Goal: Find specific page/section: Find specific page/section

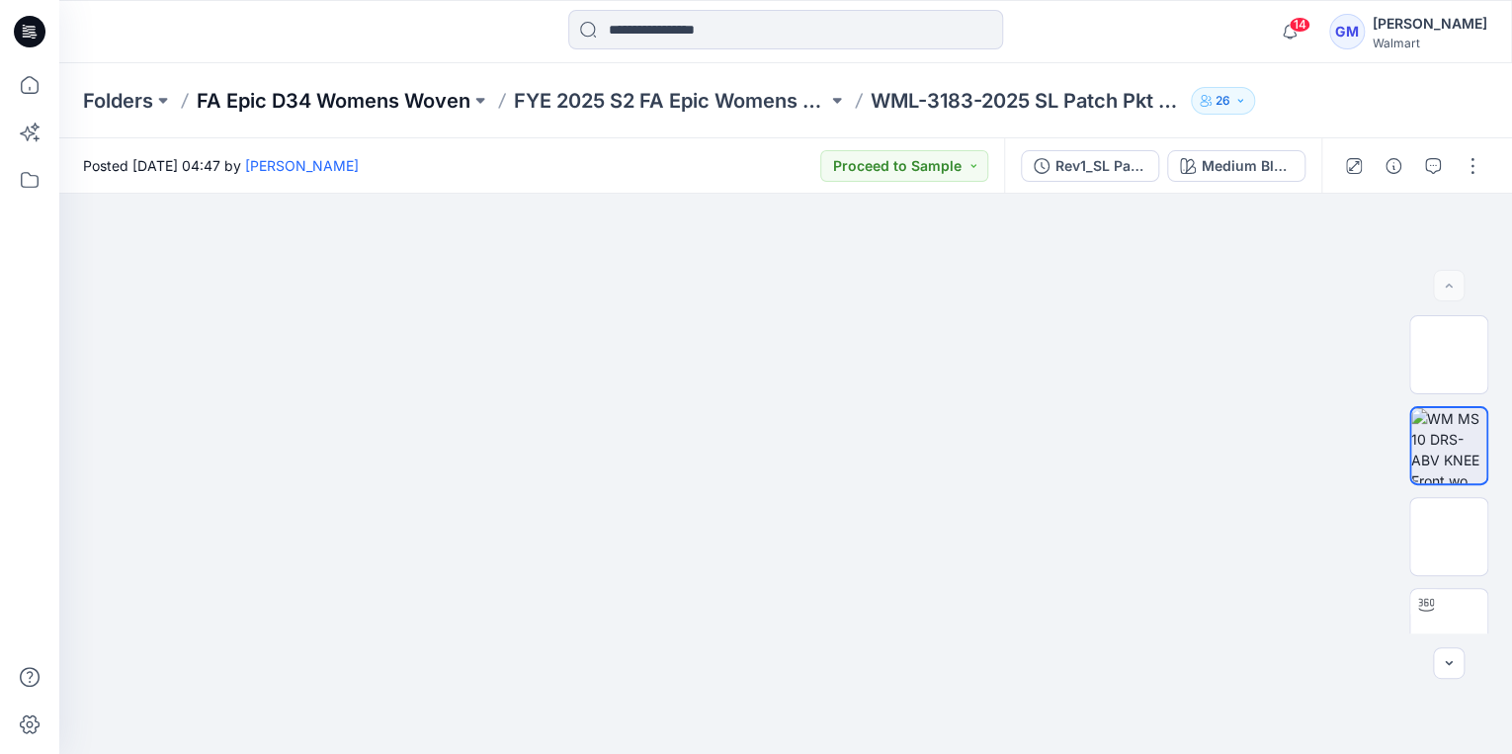
click at [464, 98] on p "FA Epic D34 Womens Woven" at bounding box center [334, 101] width 274 height 28
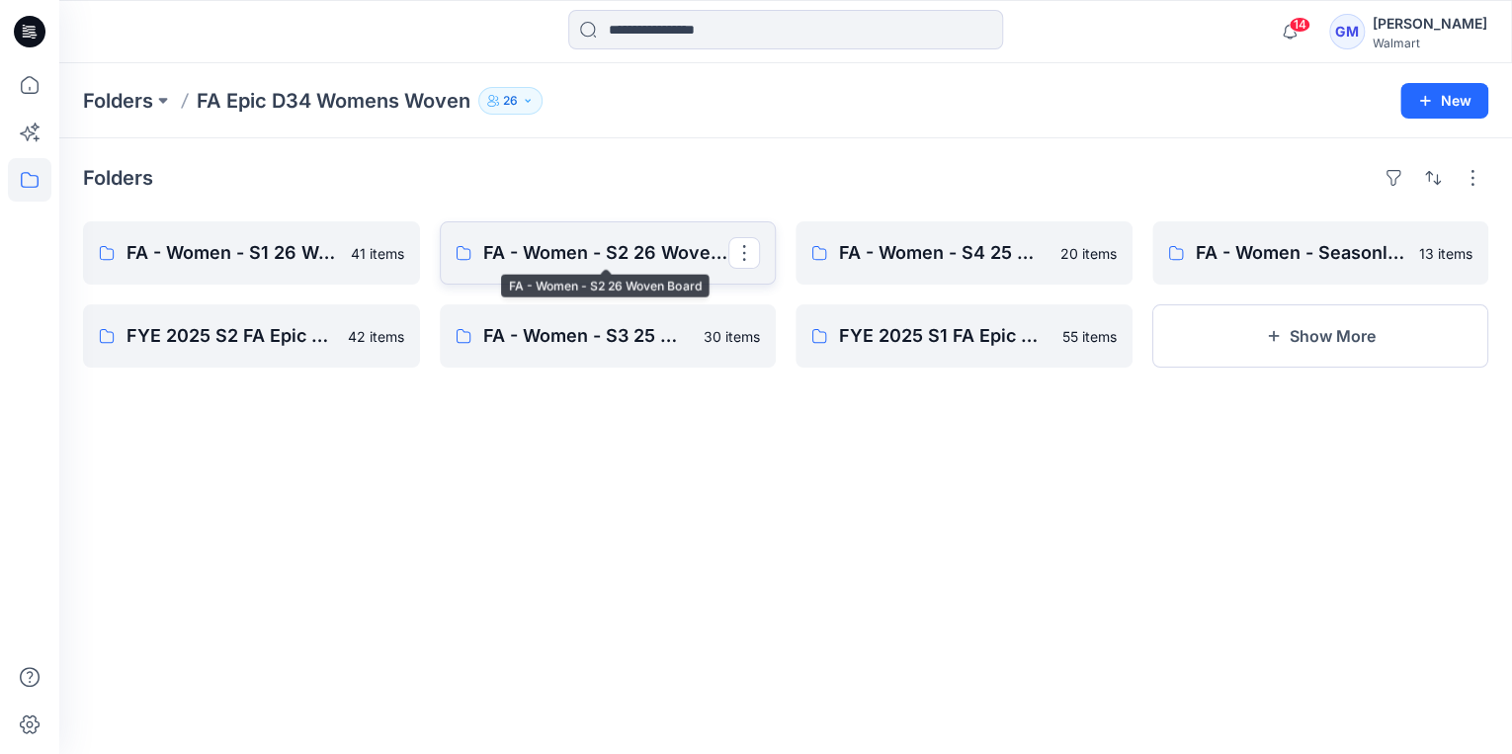
click at [516, 245] on p "FA - Women - S2 26 Woven Board" at bounding box center [606, 253] width 246 height 28
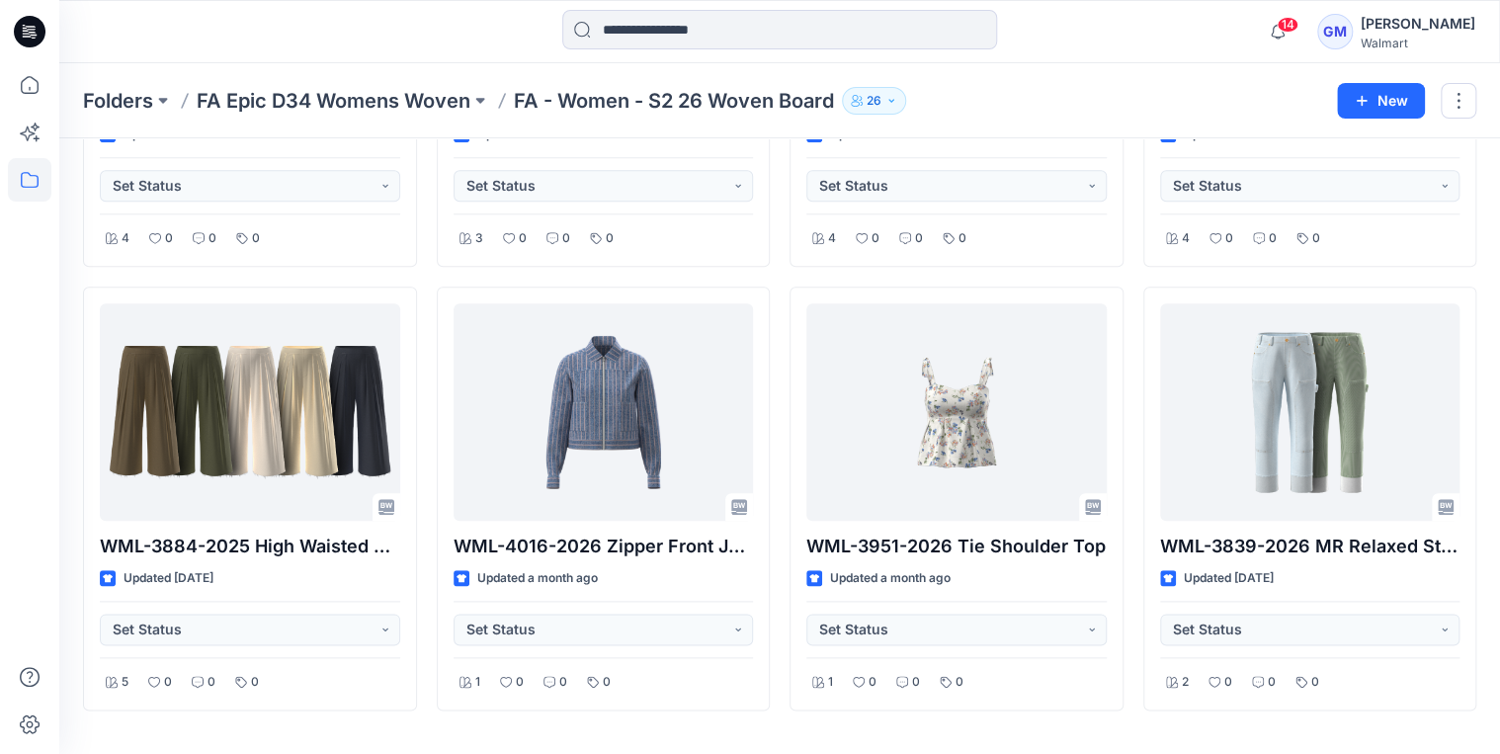
scroll to position [870, 0]
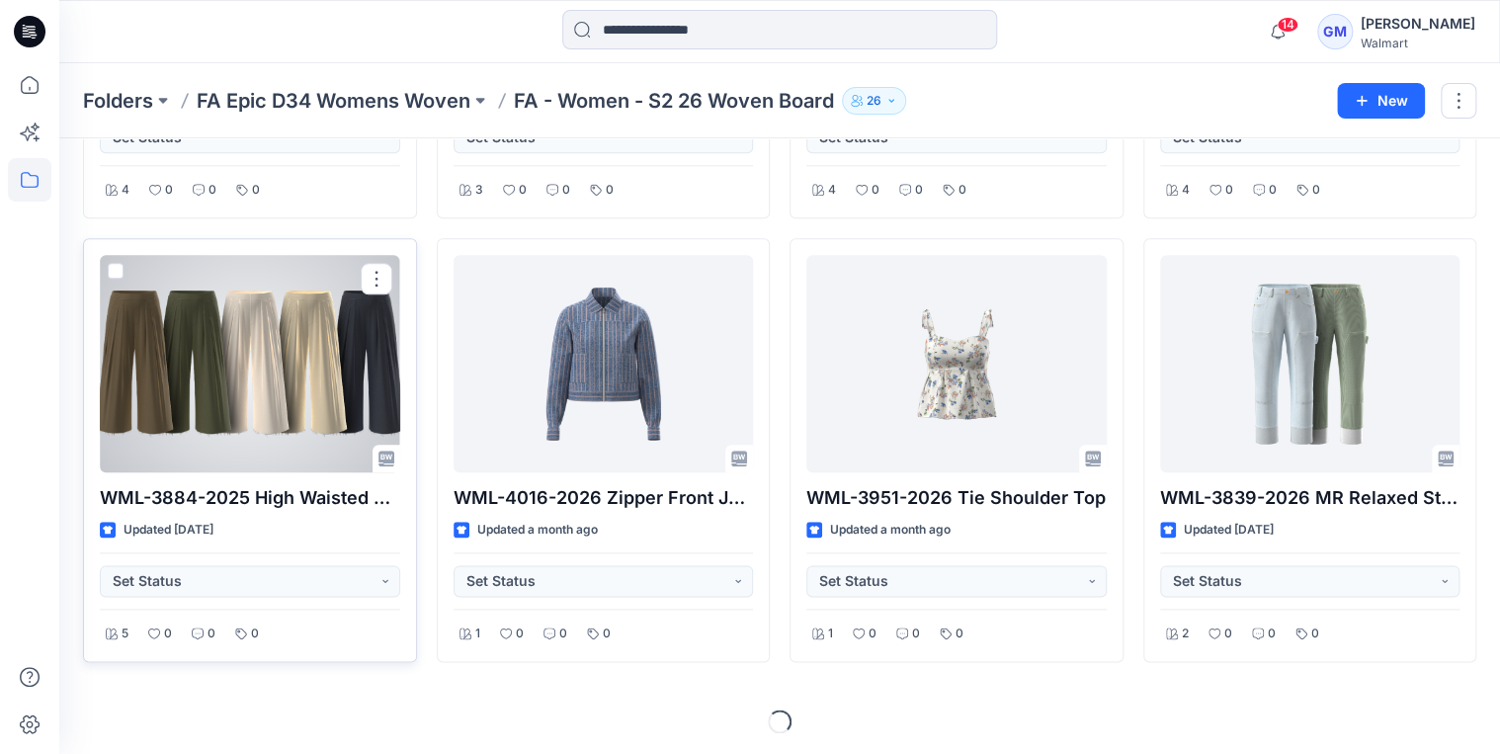
click at [221, 339] on div at bounding box center [250, 363] width 300 height 217
